Goal: Transaction & Acquisition: Download file/media

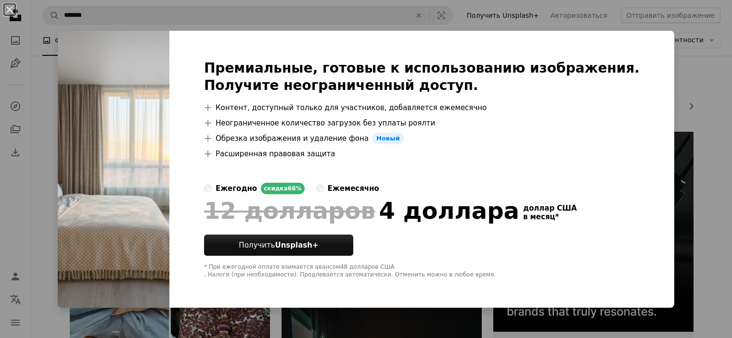
scroll to position [722, 0]
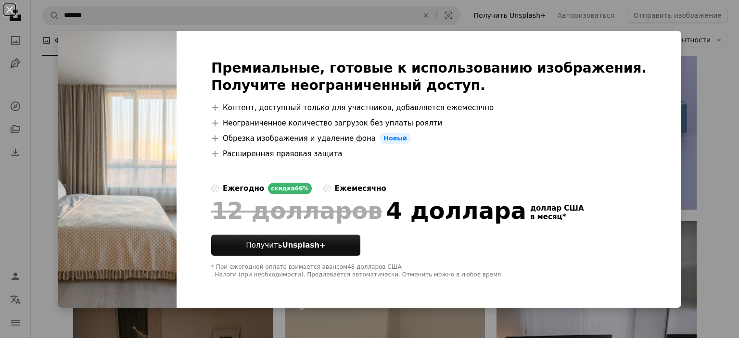
click at [691, 102] on div "An X shape Премиальные, готовые к использованию изображения. Получите неогранич…" at bounding box center [369, 169] width 739 height 338
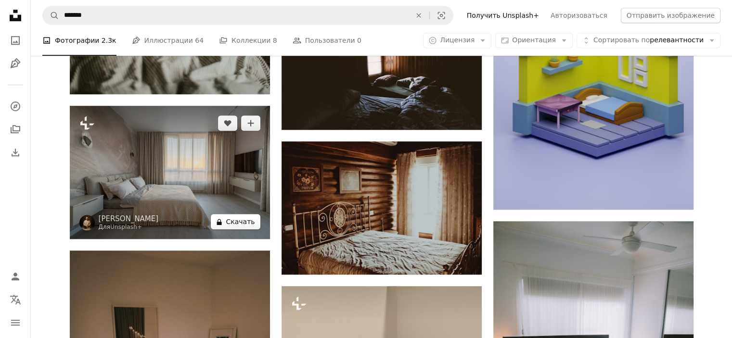
click at [241, 218] on font "Скачать" at bounding box center [240, 222] width 29 height 8
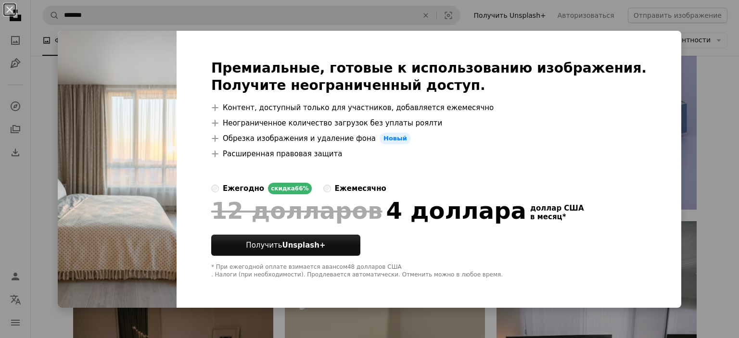
click at [177, 146] on img at bounding box center [117, 169] width 119 height 277
click at [687, 37] on div "An X shape Премиальные, готовые к использованию изображения. Получите неогранич…" at bounding box center [369, 169] width 739 height 338
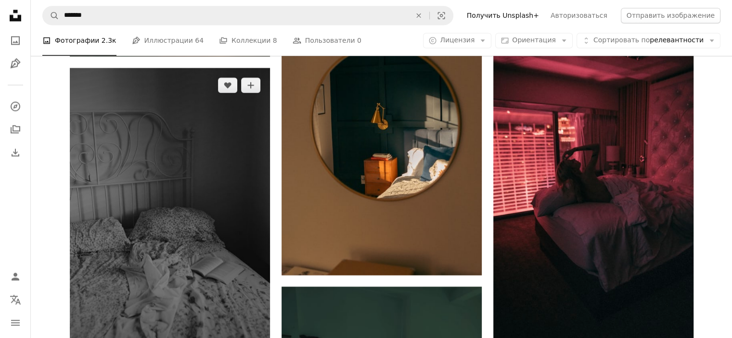
scroll to position [1588, 0]
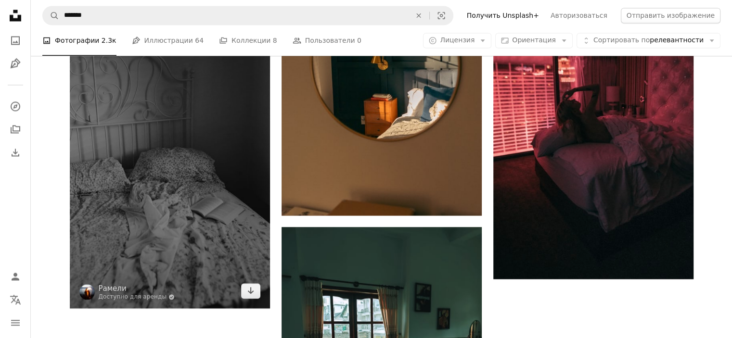
click at [168, 171] on img at bounding box center [170, 158] width 200 height 300
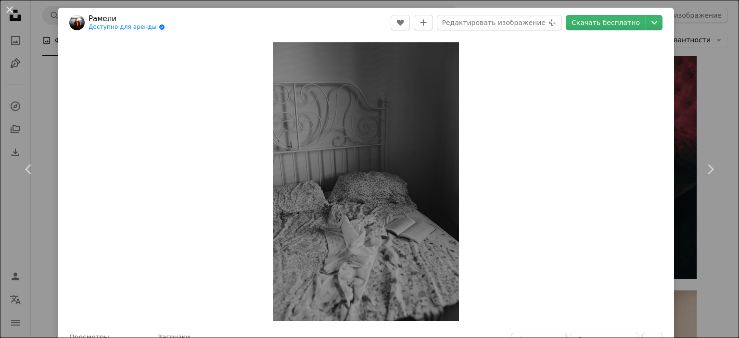
click at [689, 115] on div "An X shape Chevron left Chevron right Рамели Доступно для аренды A checkmark in…" at bounding box center [369, 169] width 739 height 338
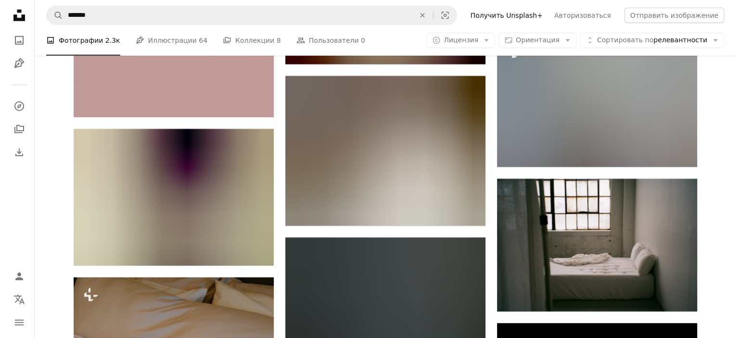
scroll to position [2790, 0]
